Goal: Transaction & Acquisition: Purchase product/service

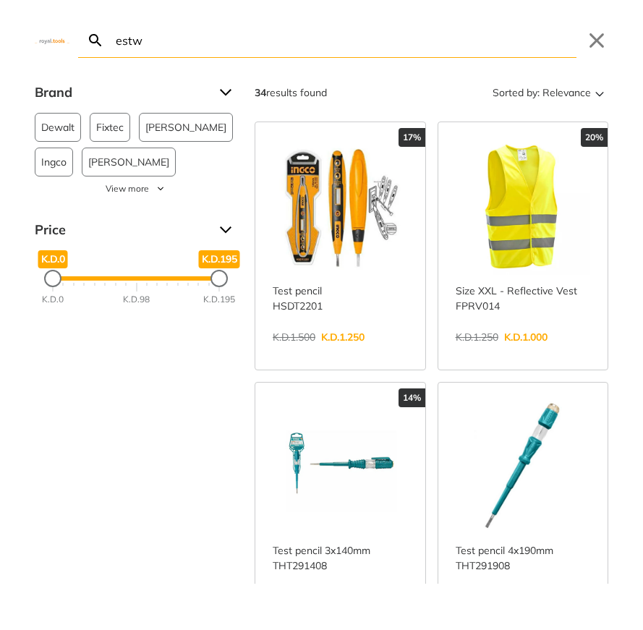
type input "estw"
click at [320, 352] on link "View more →" at bounding box center [340, 352] width 135 height 0
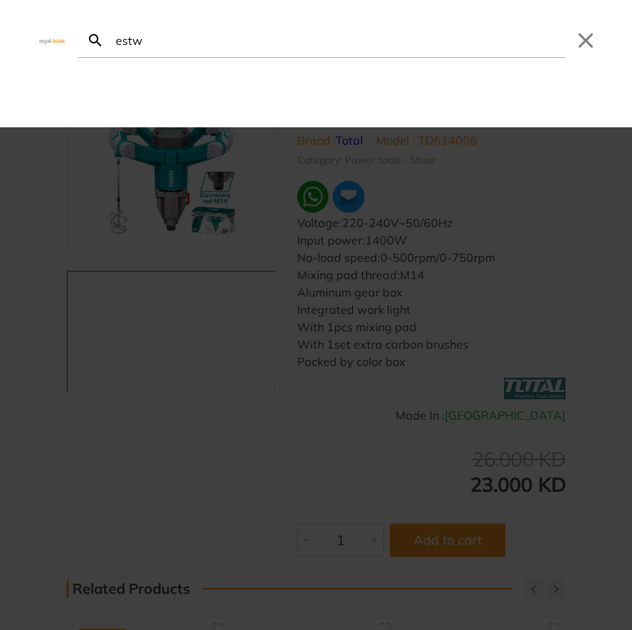
click at [203, 12] on body "0 0" at bounding box center [316, 315] width 632 height 630
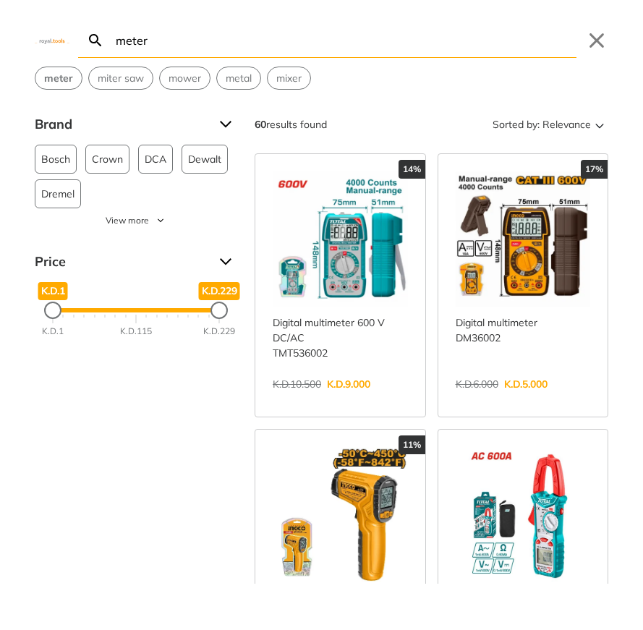
type input "meter"
click at [343, 399] on link "View more →" at bounding box center [340, 399] width 135 height 0
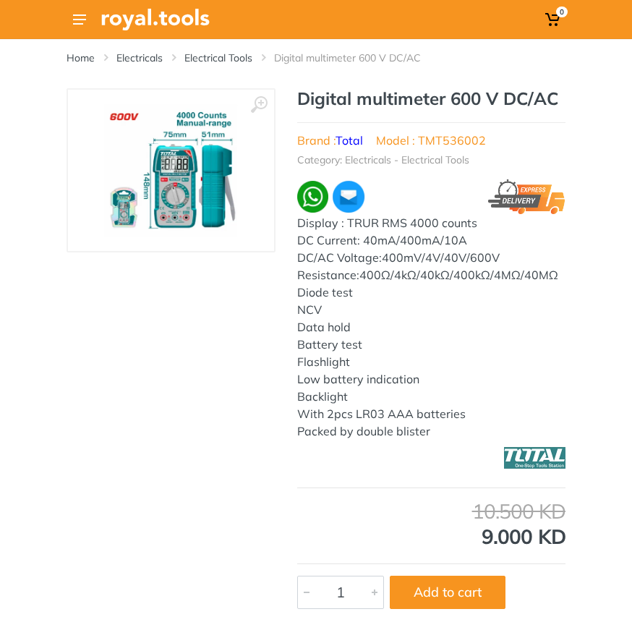
click at [225, 35] on div "0" at bounding box center [316, 19] width 499 height 39
drag, startPoint x: 226, startPoint y: 20, endPoint x: 218, endPoint y: 20, distance: 8.7
click at [226, 20] on div "0" at bounding box center [316, 19] width 499 height 39
click at [156, 20] on img at bounding box center [155, 20] width 108 height 22
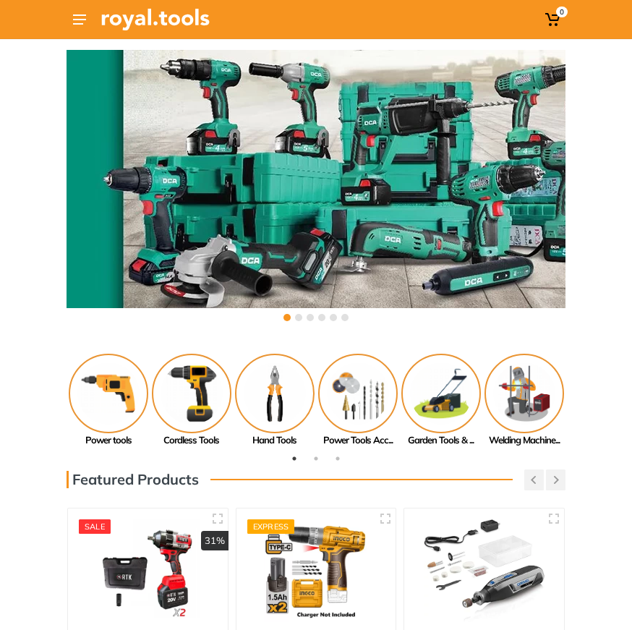
click at [506, 20] on div "0" at bounding box center [316, 19] width 499 height 39
click at [301, 20] on div "0" at bounding box center [316, 19] width 499 height 39
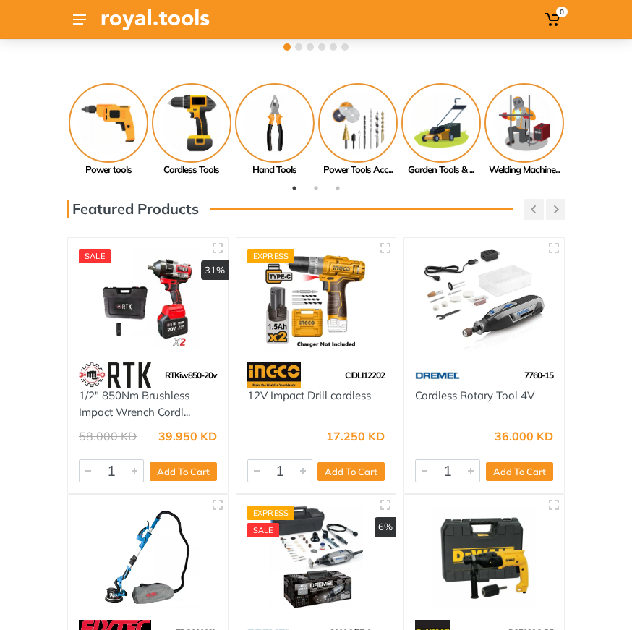
scroll to position [14, 0]
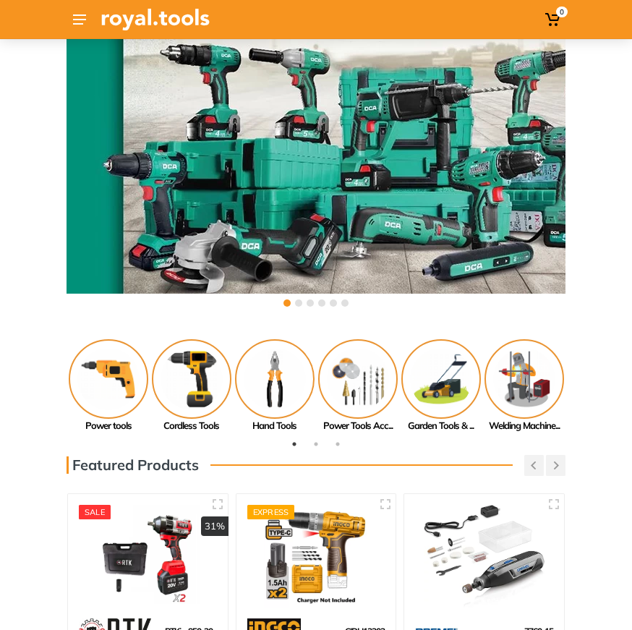
click at [603, 32] on div "0" at bounding box center [316, 19] width 632 height 39
drag, startPoint x: 604, startPoint y: 25, endPoint x: 609, endPoint y: 19, distance: 7.7
click at [609, 19] on div "0" at bounding box center [316, 19] width 632 height 39
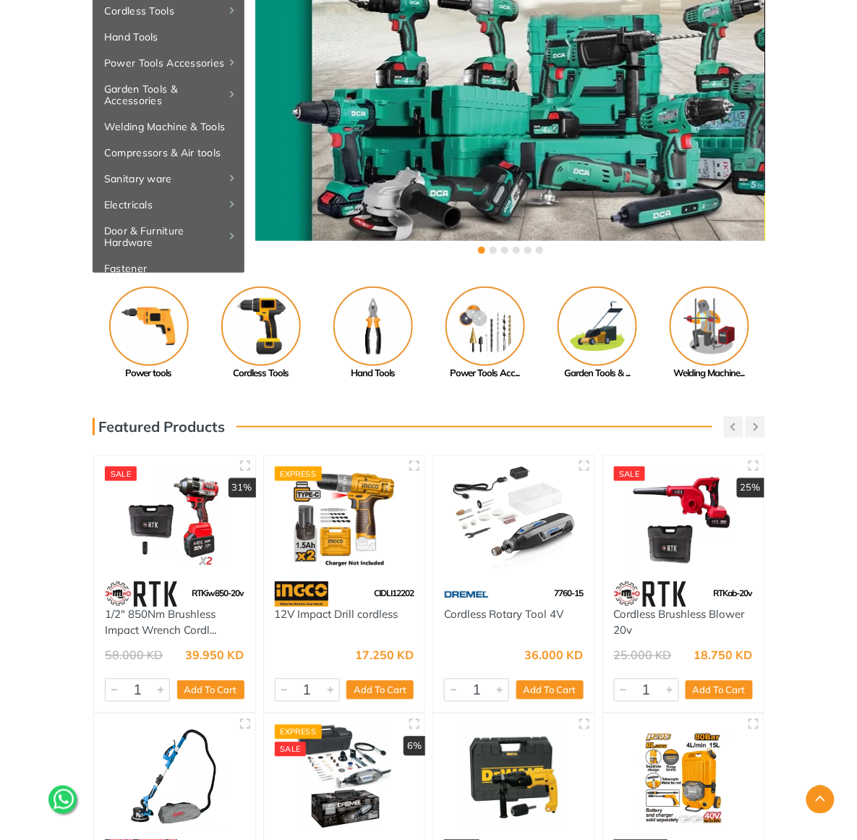
scroll to position [0, 0]
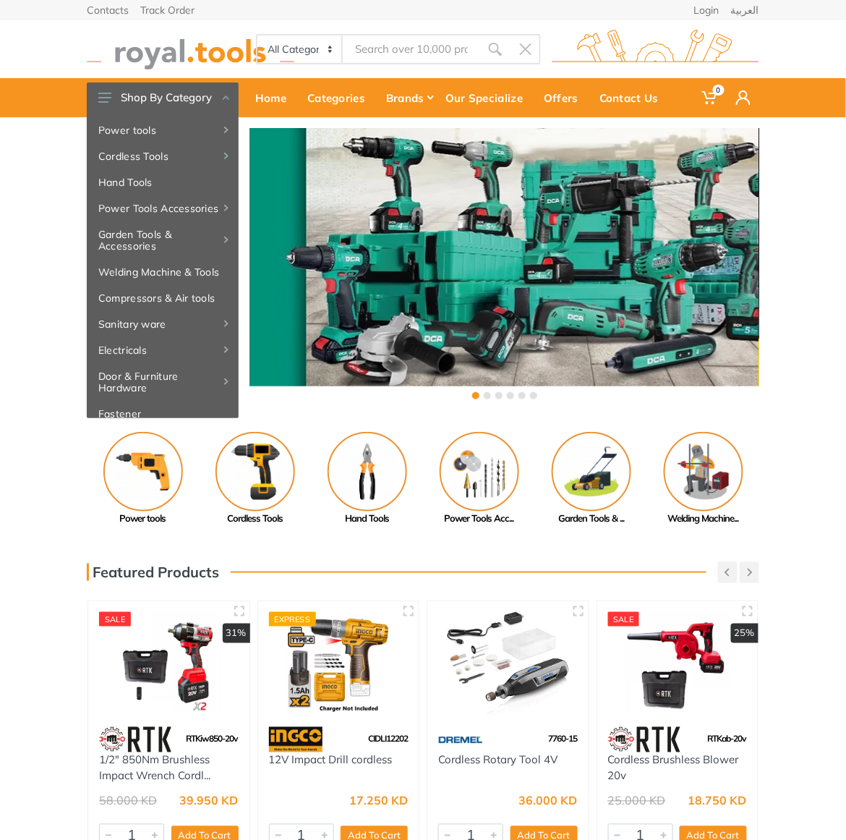
click at [378, 42] on input "Site search" at bounding box center [411, 49] width 137 height 30
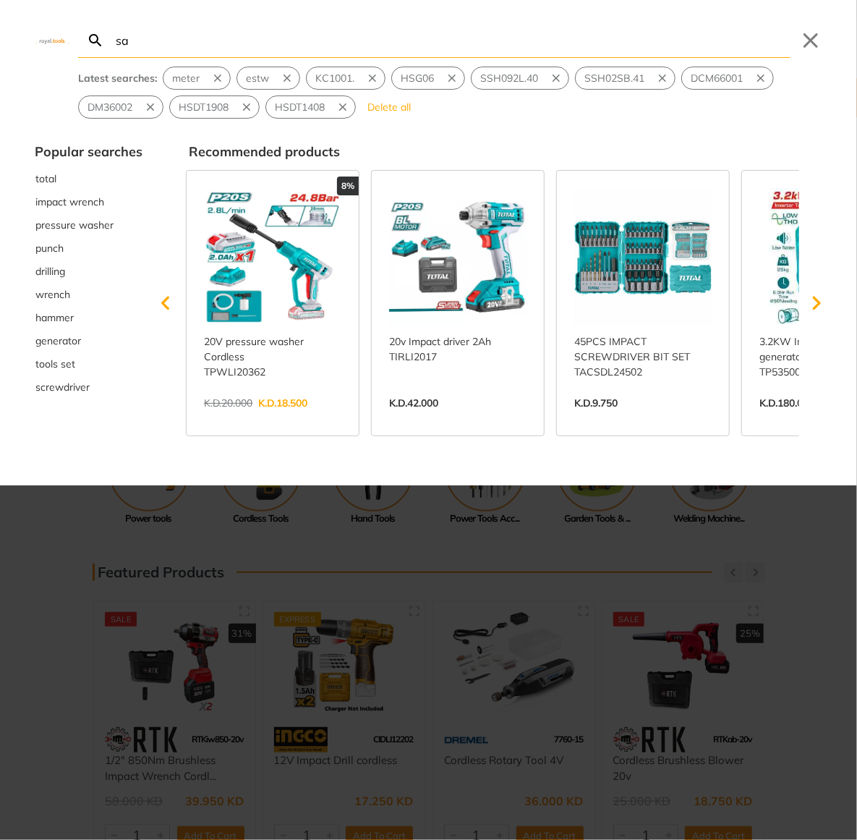
type input "saf"
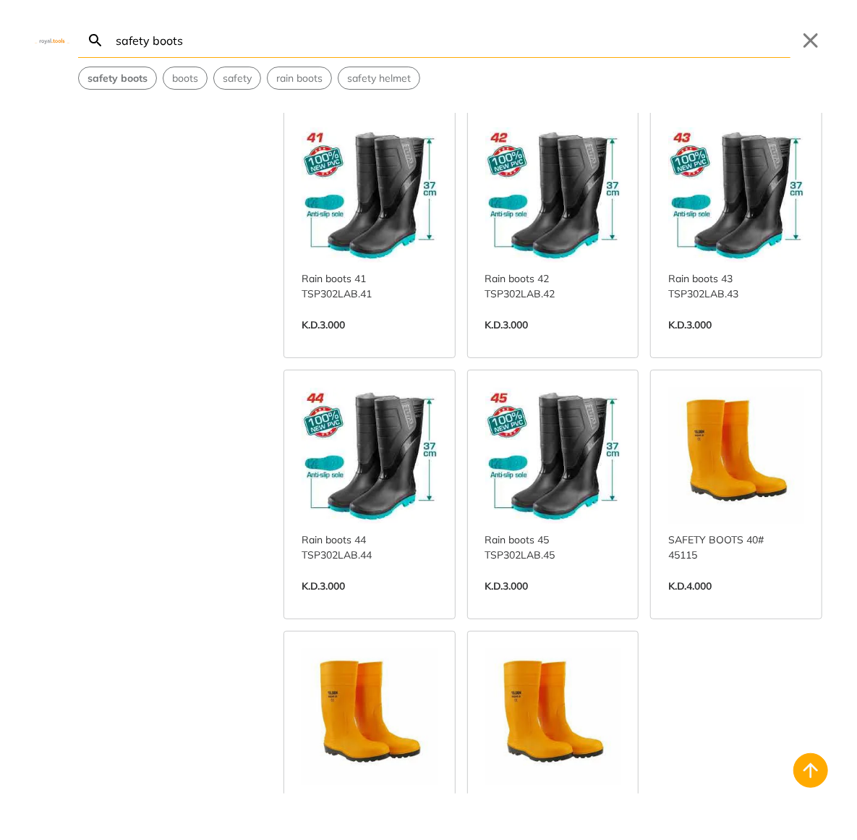
scroll to position [1369, 0]
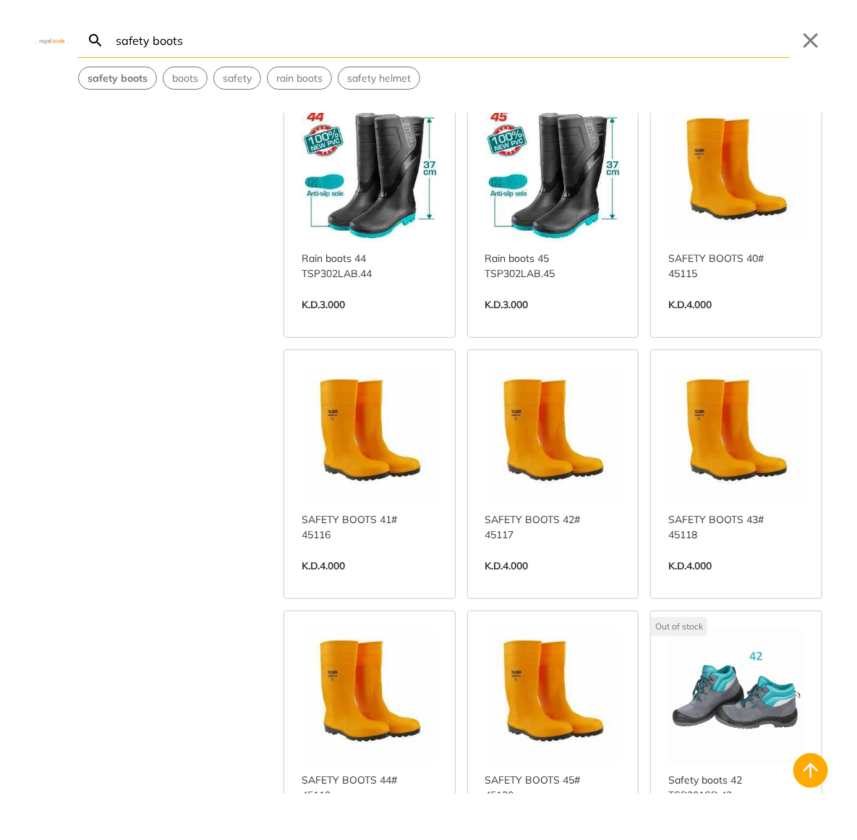
type input "safety boots"
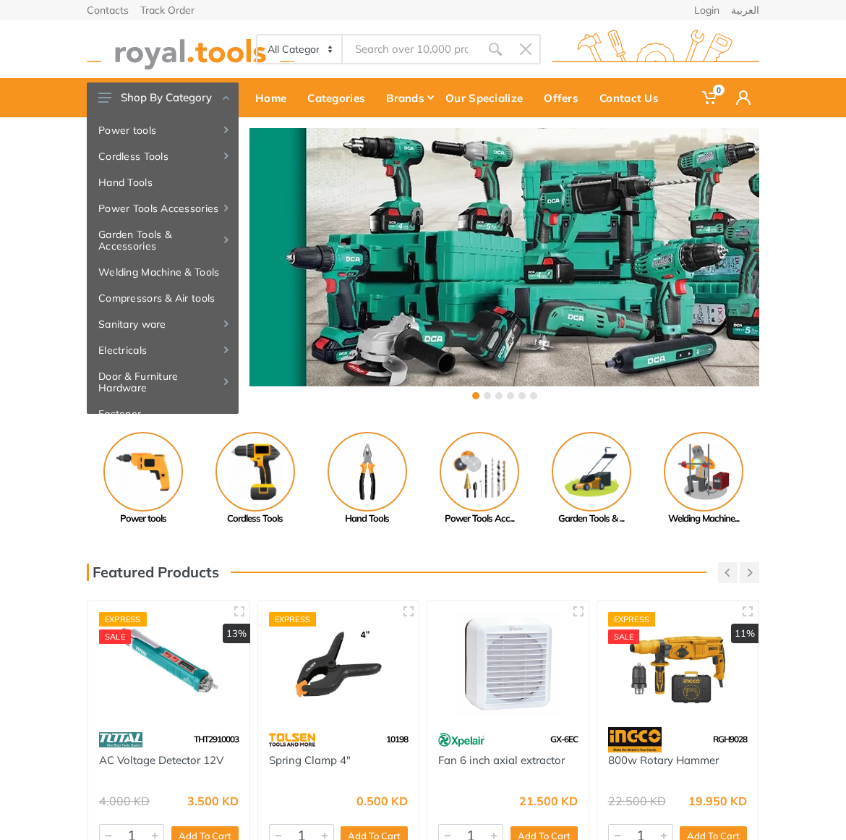
click at [420, 45] on input "Site search" at bounding box center [411, 49] width 137 height 30
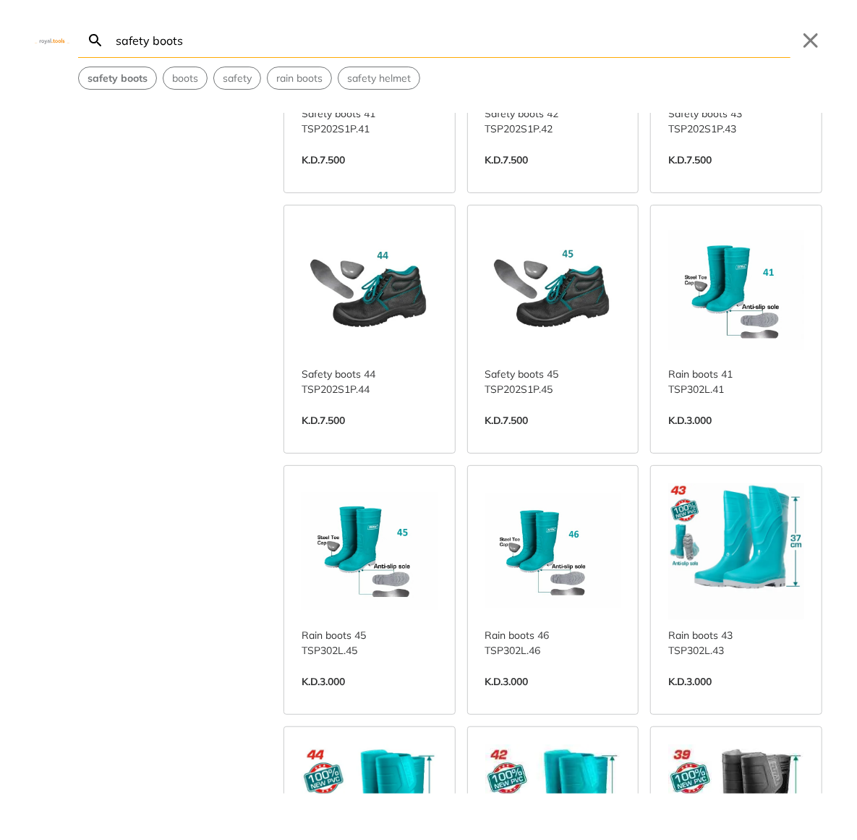
scroll to position [1491, 0]
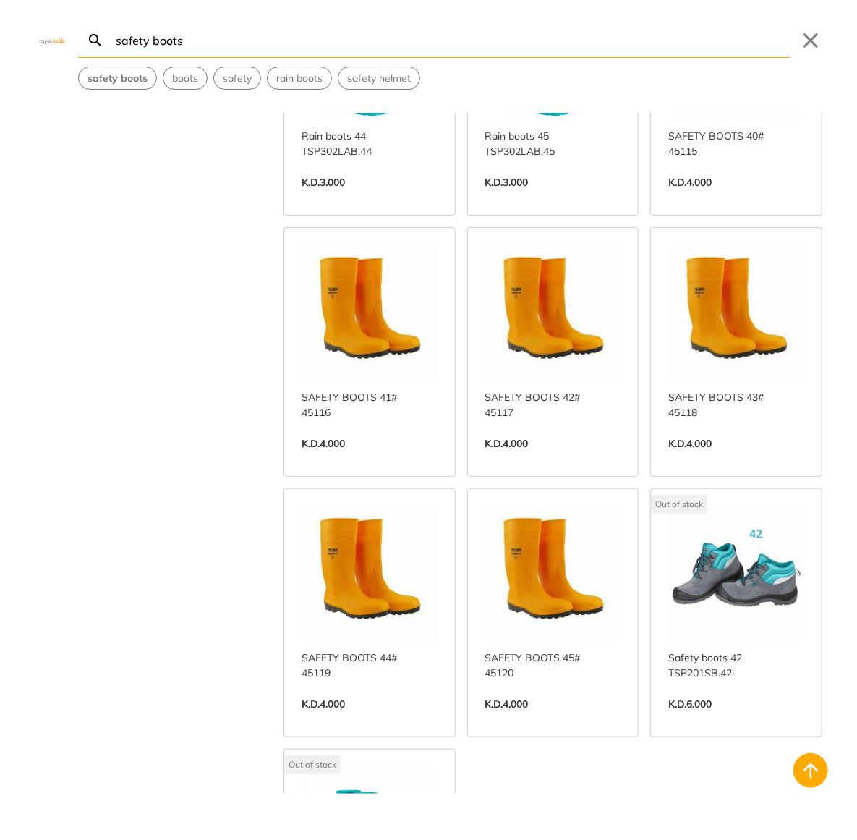
click at [325, 30] on input "safety boots" at bounding box center [452, 40] width 678 height 34
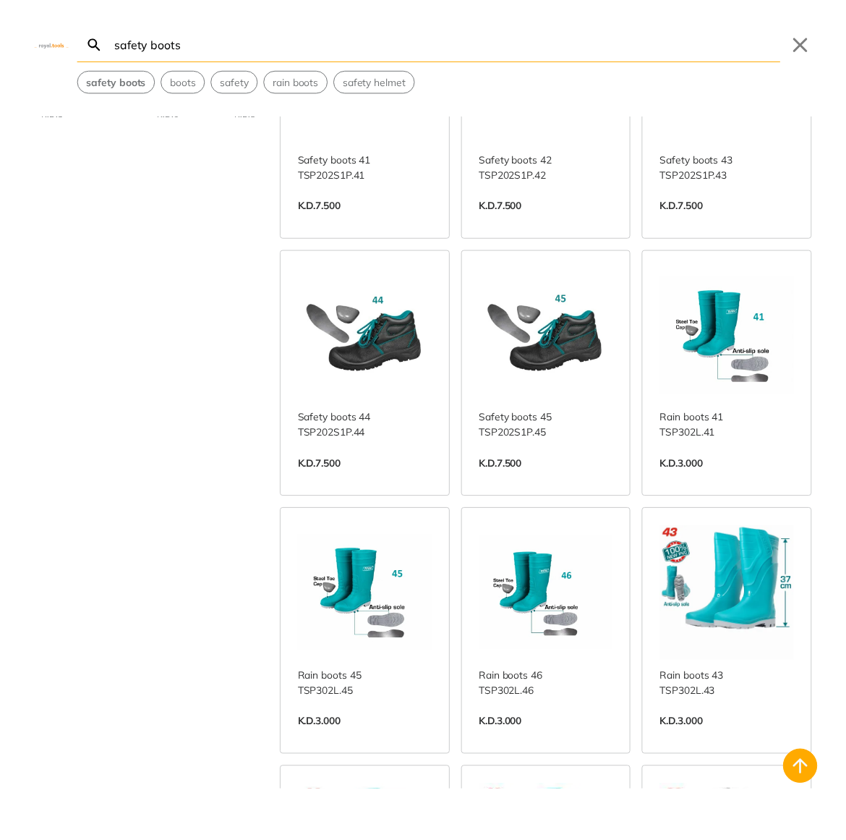
scroll to position [0, 0]
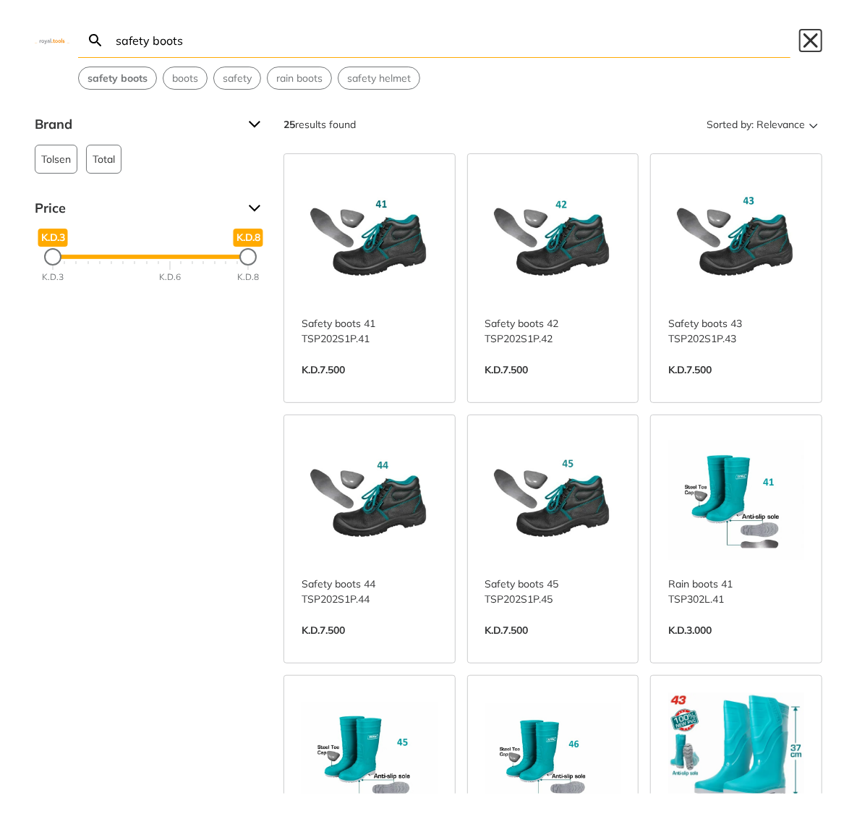
click at [801, 48] on button "Close" at bounding box center [810, 40] width 23 height 23
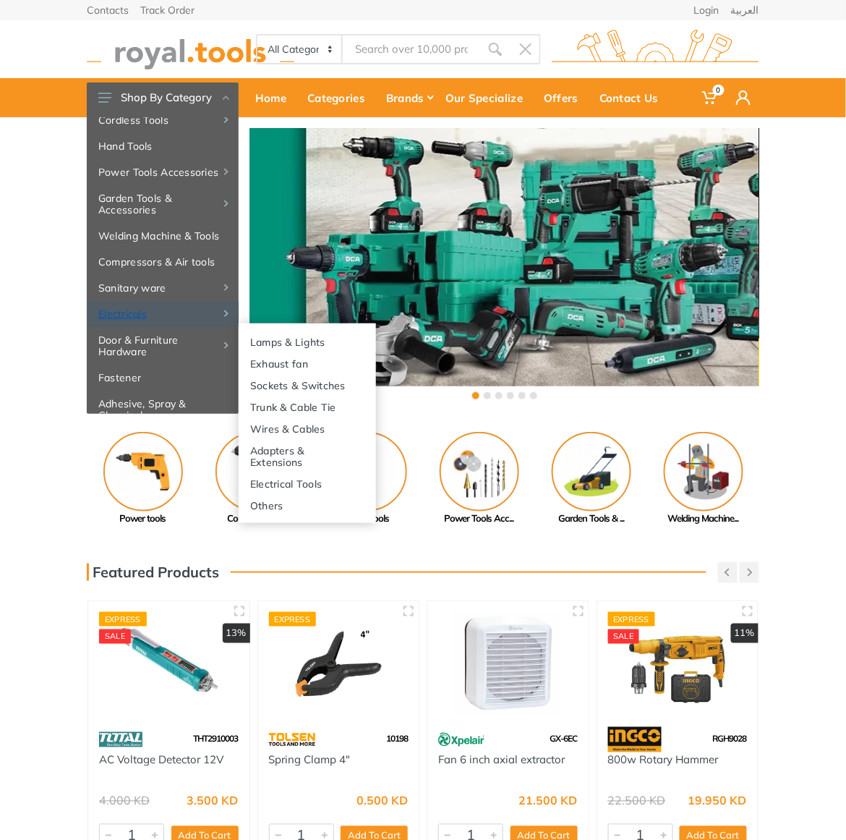
scroll to position [180, 0]
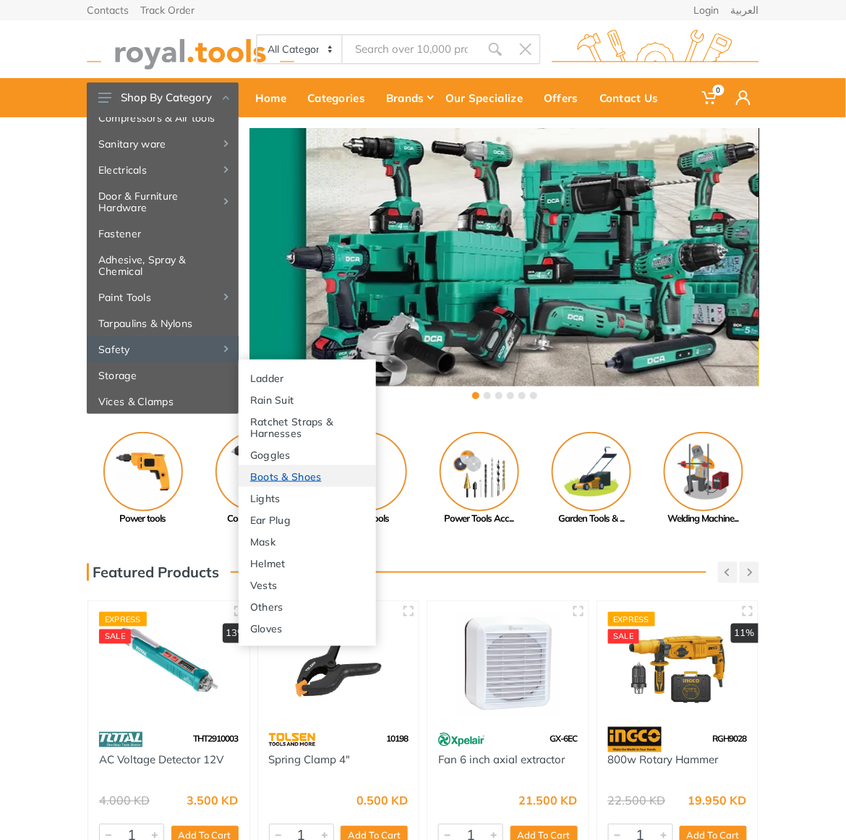
click at [287, 474] on link "Boots & Shoes" at bounding box center [307, 476] width 137 height 22
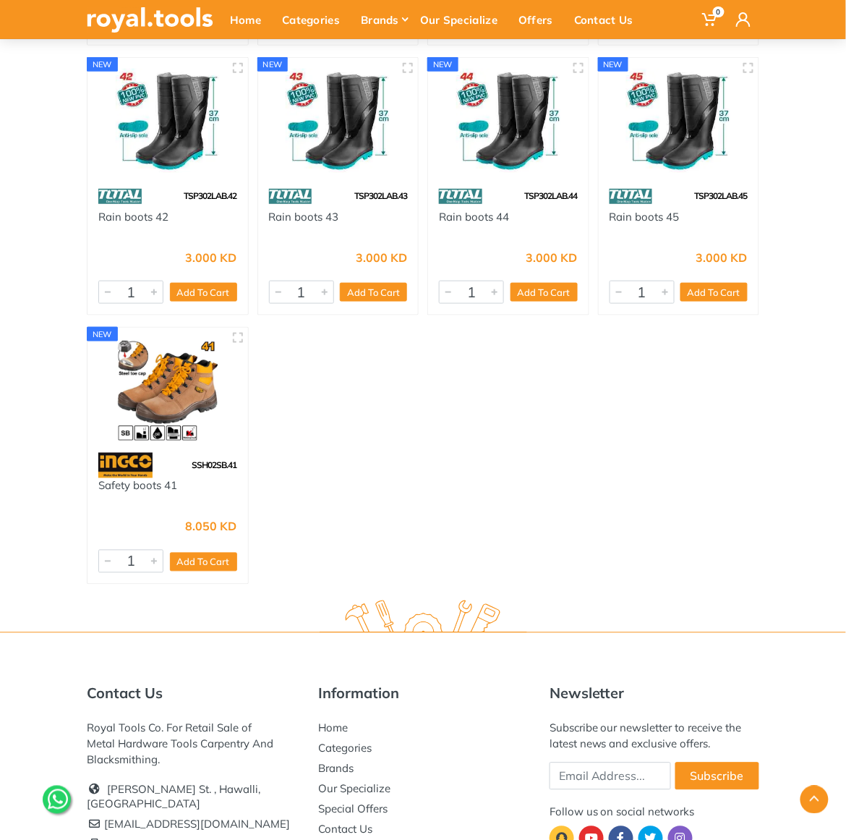
scroll to position [1629, 0]
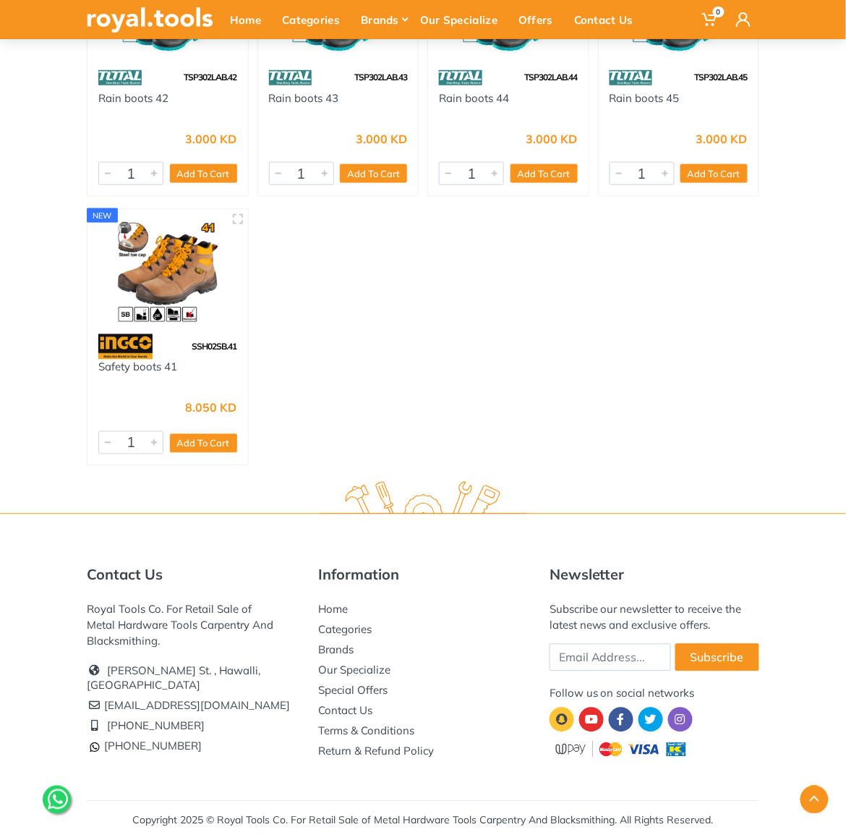
click at [183, 357] on div "SSH02SB.41" at bounding box center [168, 346] width 161 height 25
